Goal: Transaction & Acquisition: Purchase product/service

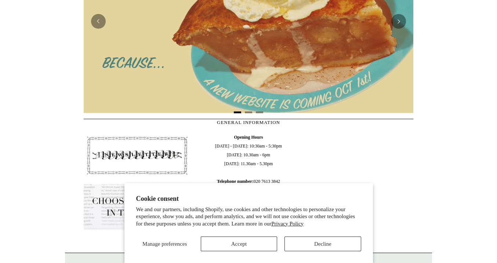
scroll to position [236, 0]
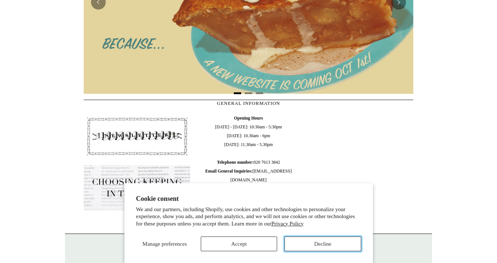
click at [346, 247] on button "Decline" at bounding box center [323, 243] width 76 height 15
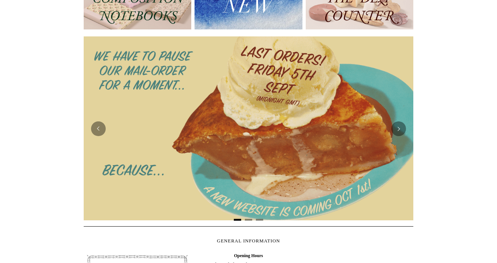
scroll to position [111, 0]
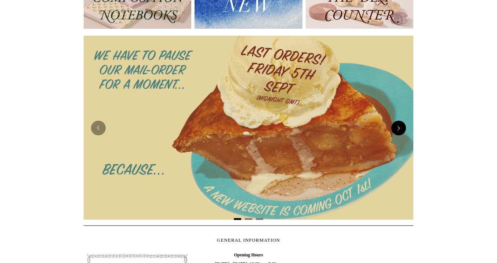
click at [397, 121] on button "Next" at bounding box center [398, 127] width 15 height 15
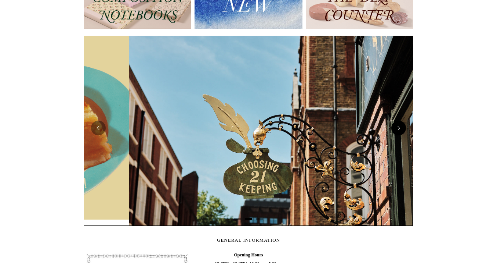
scroll to position [0, 330]
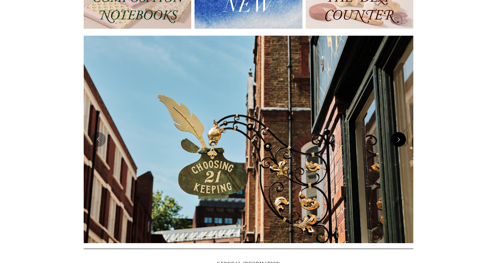
click at [397, 121] on img at bounding box center [249, 139] width 330 height 207
click at [399, 141] on button "Next" at bounding box center [398, 139] width 15 height 15
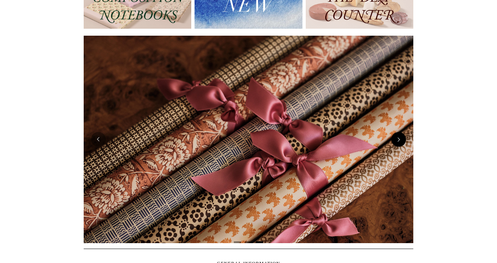
click at [399, 141] on button "Next" at bounding box center [398, 139] width 15 height 15
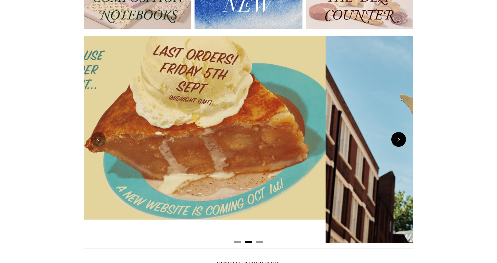
click at [399, 141] on button "Next" at bounding box center [398, 139] width 15 height 15
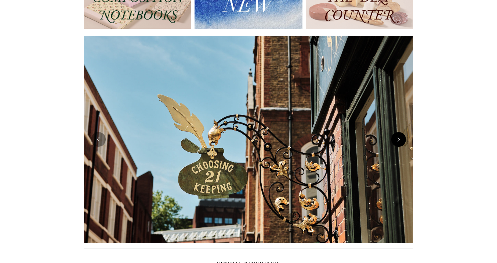
scroll to position [0, 0]
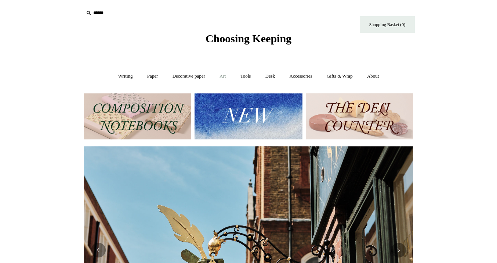
click at [223, 75] on link "Art +" at bounding box center [222, 75] width 19 height 19
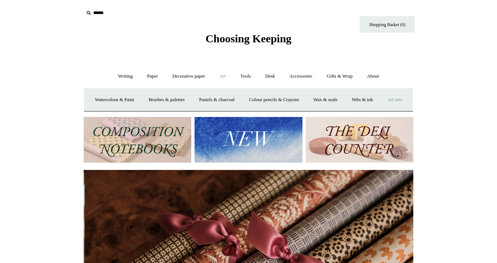
scroll to position [0, 659]
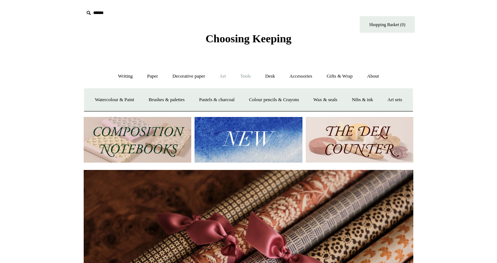
click at [247, 76] on link "Tools +" at bounding box center [246, 75] width 24 height 19
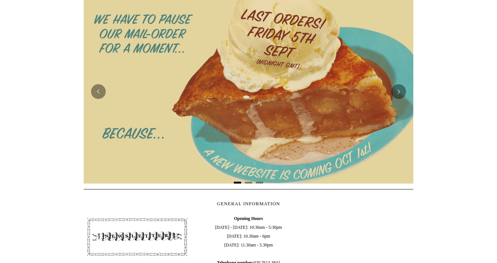
scroll to position [0, 0]
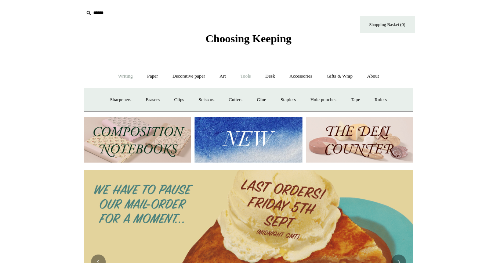
click at [119, 75] on link "Writing +" at bounding box center [126, 75] width 28 height 19
click at [150, 74] on link "Paper +" at bounding box center [153, 75] width 24 height 19
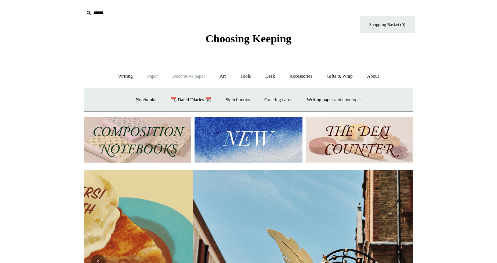
click at [183, 78] on link "Decorative paper +" at bounding box center [189, 75] width 46 height 19
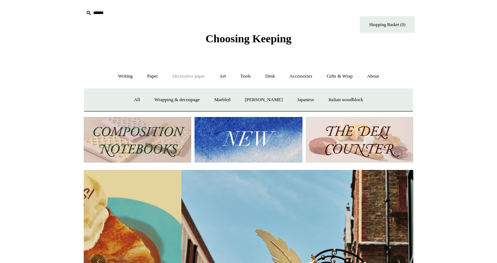
scroll to position [0, 330]
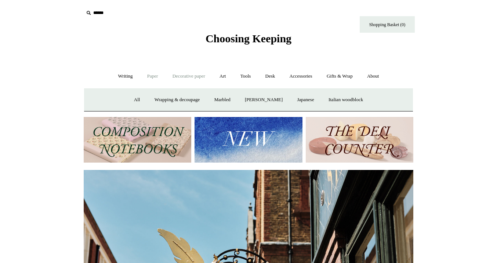
click at [146, 76] on link "Paper +" at bounding box center [153, 75] width 24 height 19
click at [309, 76] on link "Accessories +" at bounding box center [301, 75] width 36 height 19
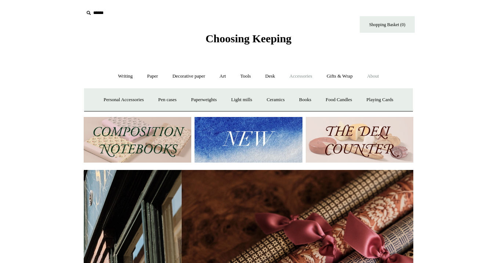
scroll to position [0, 659]
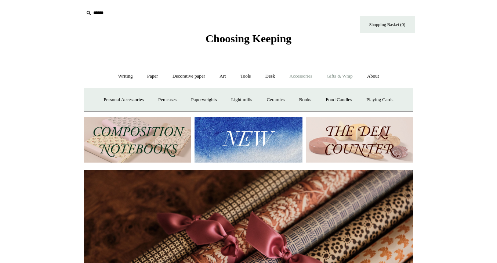
click at [348, 77] on link "Gifts & Wrap +" at bounding box center [339, 75] width 39 height 19
click at [324, 101] on link "Stickers" at bounding box center [325, 99] width 29 height 19
